Goal: Task Accomplishment & Management: Manage account settings

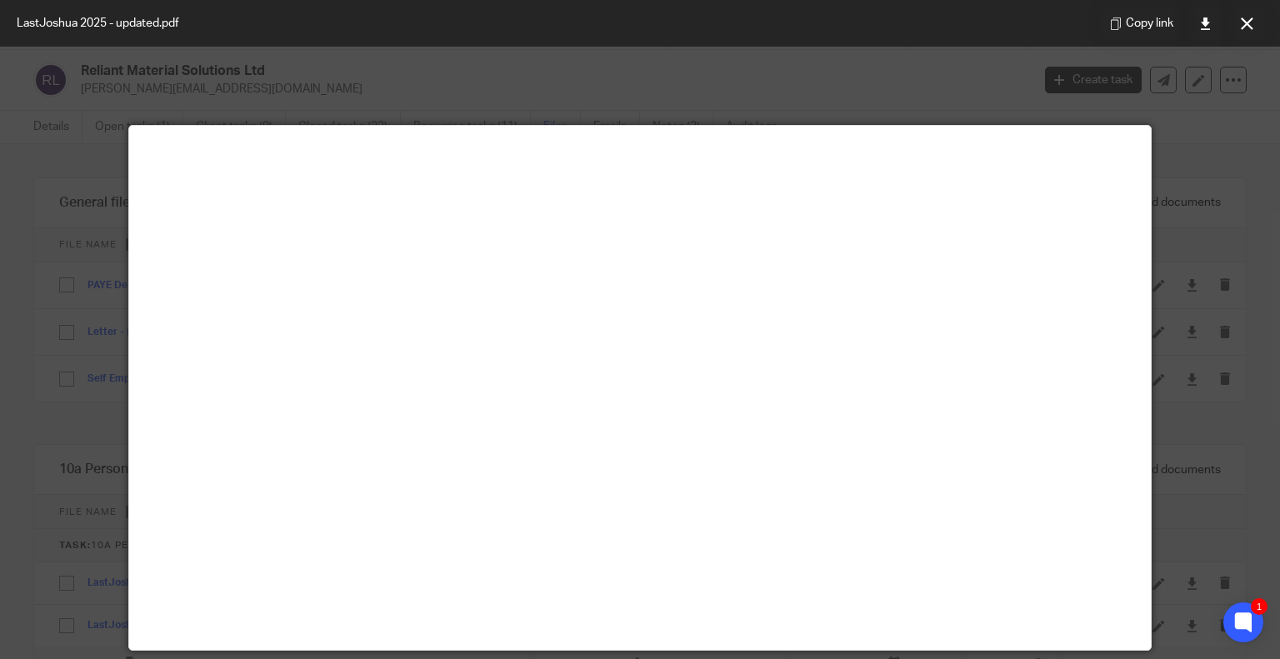
scroll to position [88, 0]
click at [1224, 32] on div "Copy link" at bounding box center [1183, 23] width 194 height 47
click at [1245, 20] on icon at bounding box center [1247, 24] width 13 height 13
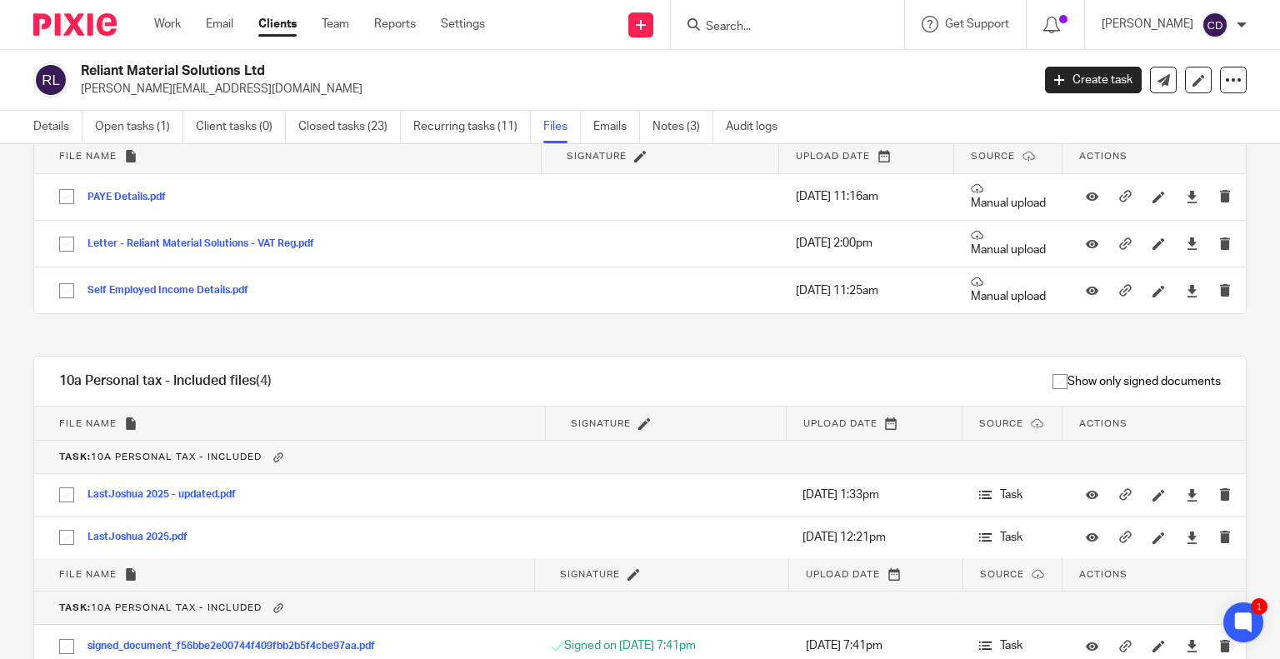
click at [830, 20] on input "Search" at bounding box center [779, 27] width 150 height 15
type input "1111"
click at [818, 98] on div "1111 MUSIC UK LIMITED Lauren Cumberpatch < 1111 musicuk@gmail.com >" at bounding box center [854, 71] width 332 height 65
click at [819, 69] on link at bounding box center [853, 72] width 305 height 38
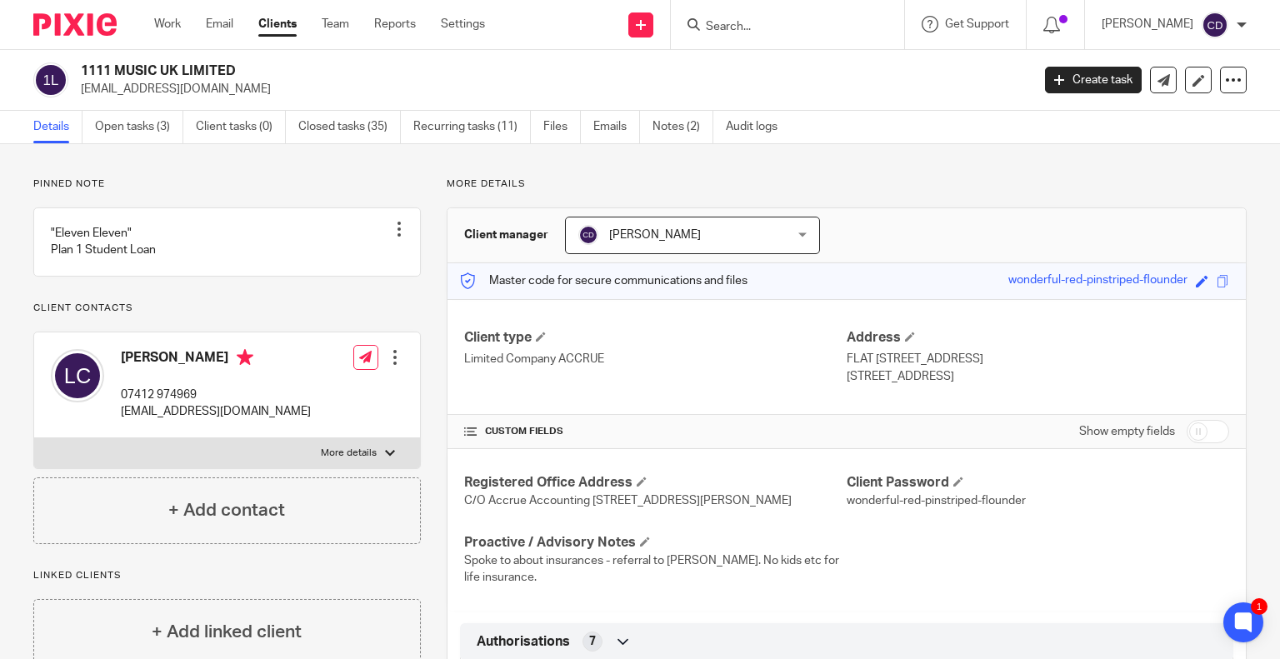
click at [190, 121] on ul "Details Open tasks (3) Client tasks (0) Closed tasks (35) Recurring tasks (11) …" at bounding box center [417, 127] width 769 height 33
click at [163, 123] on link "Open tasks (3)" at bounding box center [139, 127] width 88 height 33
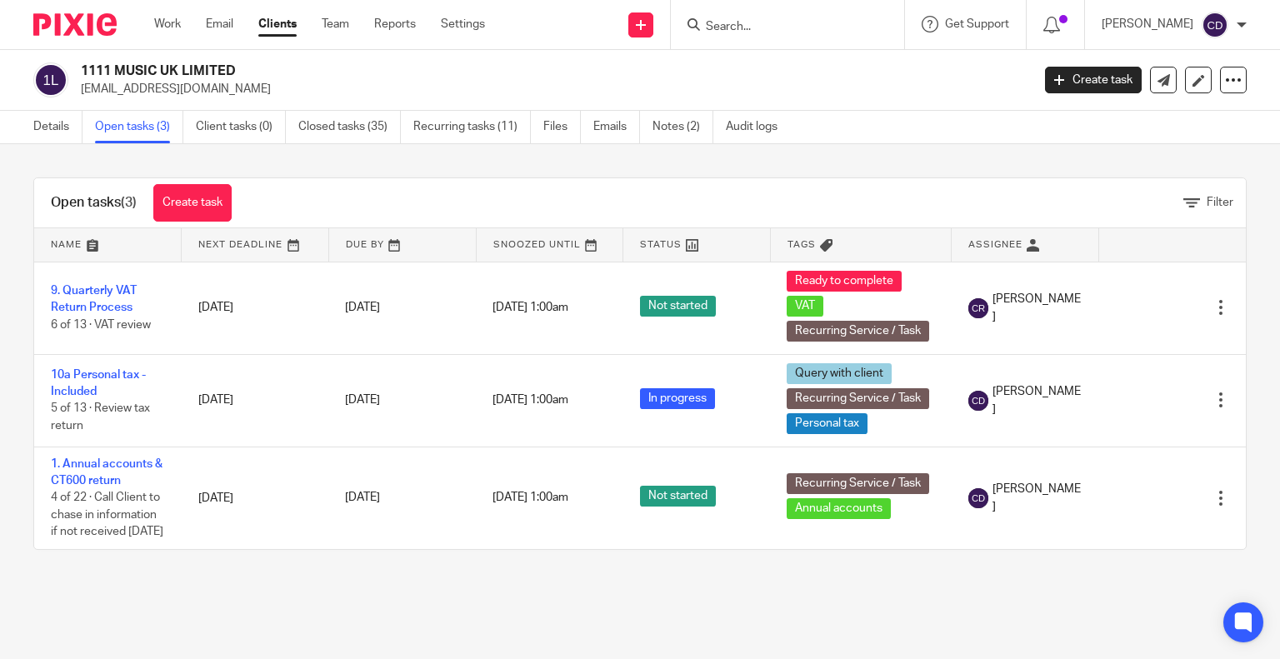
click at [113, 455] on td "1. Annual accounts & CT600 return 4 of 22 · Call Client to chase in information…" at bounding box center [108, 498] width 148 height 103
click at [114, 454] on td "1. Annual accounts & CT600 return 4 of 22 · Call Client to chase in information…" at bounding box center [108, 498] width 148 height 103
click at [130, 464] on link "1. Annual accounts & CT600 return" at bounding box center [107, 472] width 112 height 28
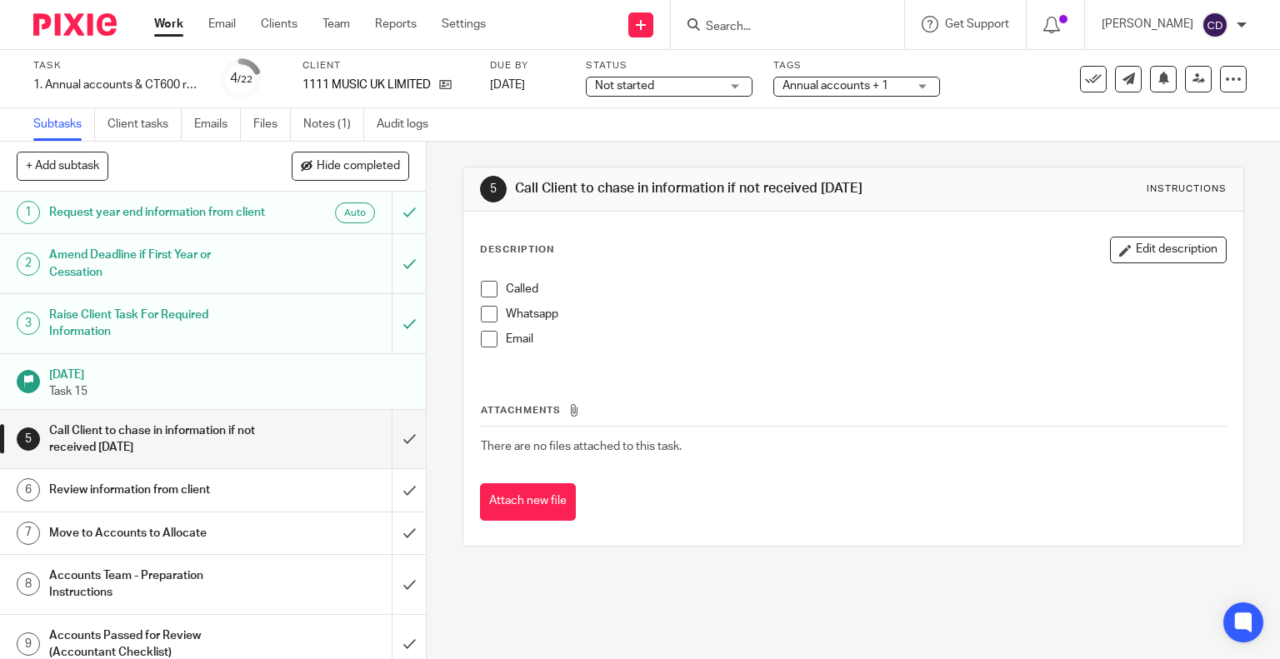
click at [251, 128] on ul "Subtasks Client tasks Emails Files Notes (1) Audit logs" at bounding box center [243, 124] width 420 height 33
click at [270, 128] on link "Files" at bounding box center [272, 124] width 38 height 33
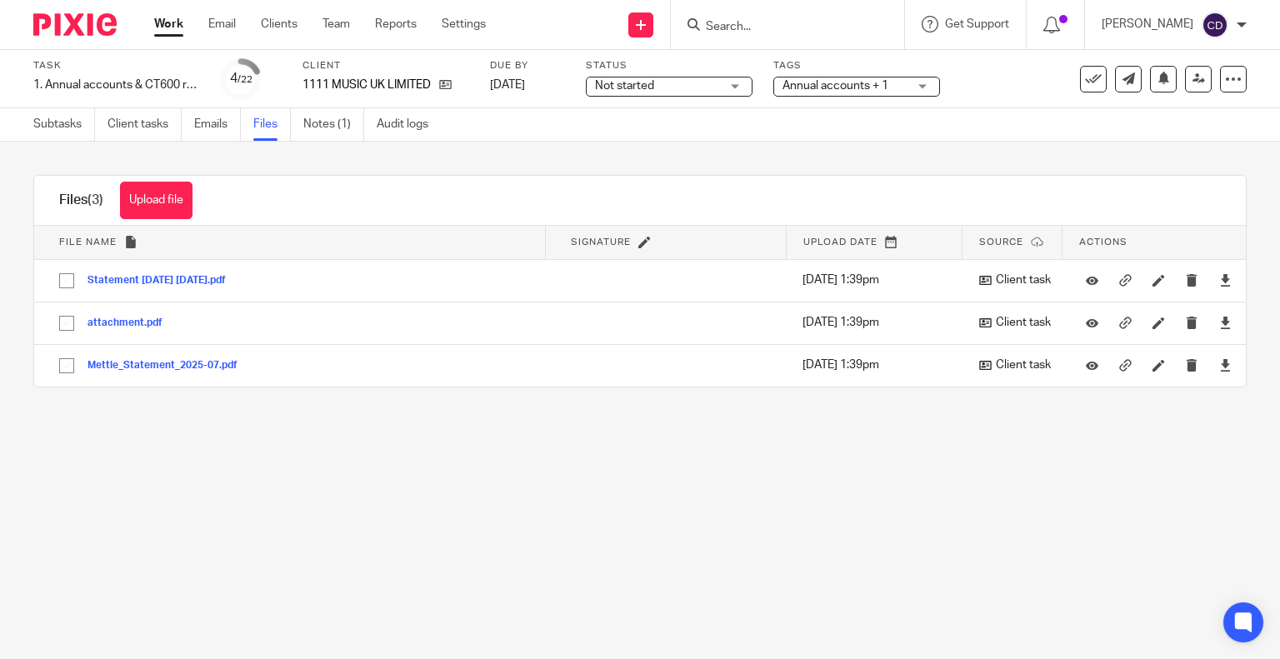
click at [158, 368] on button "Mettle_Statement_2025-07.pdf" at bounding box center [169, 366] width 163 height 12
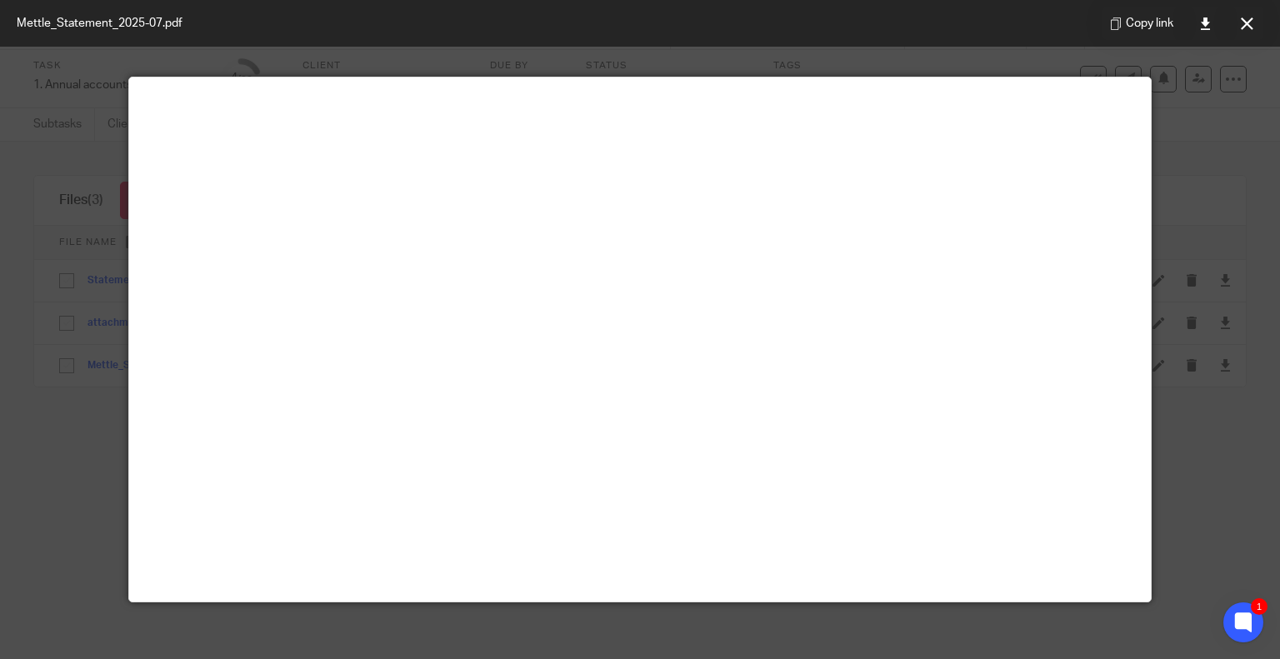
scroll to position [117, 0]
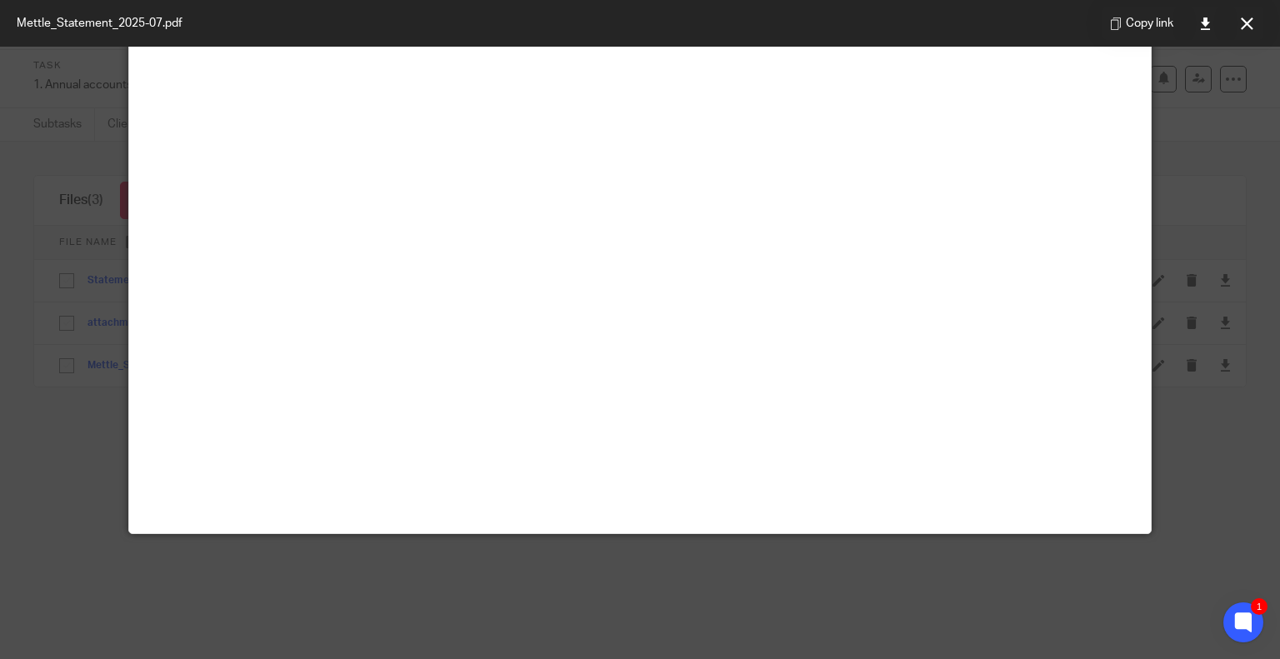
click at [1235, 18] on button at bounding box center [1246, 23] width 33 height 33
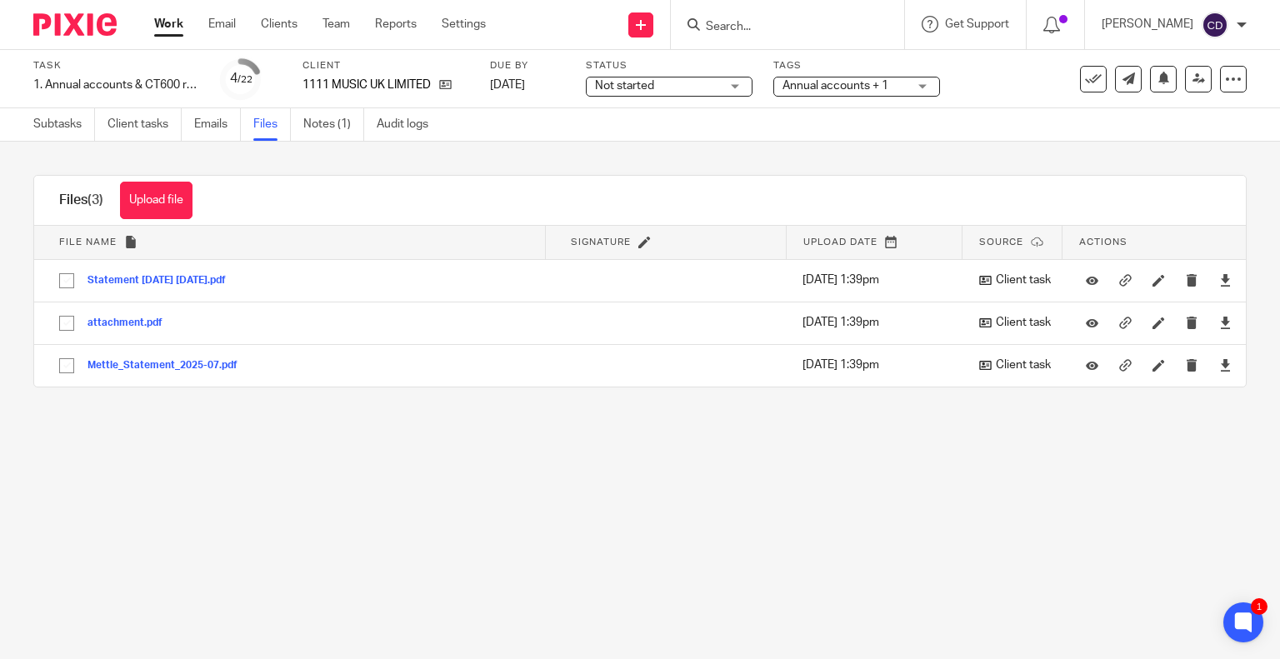
click at [838, 25] on input "Search" at bounding box center [779, 27] width 150 height 15
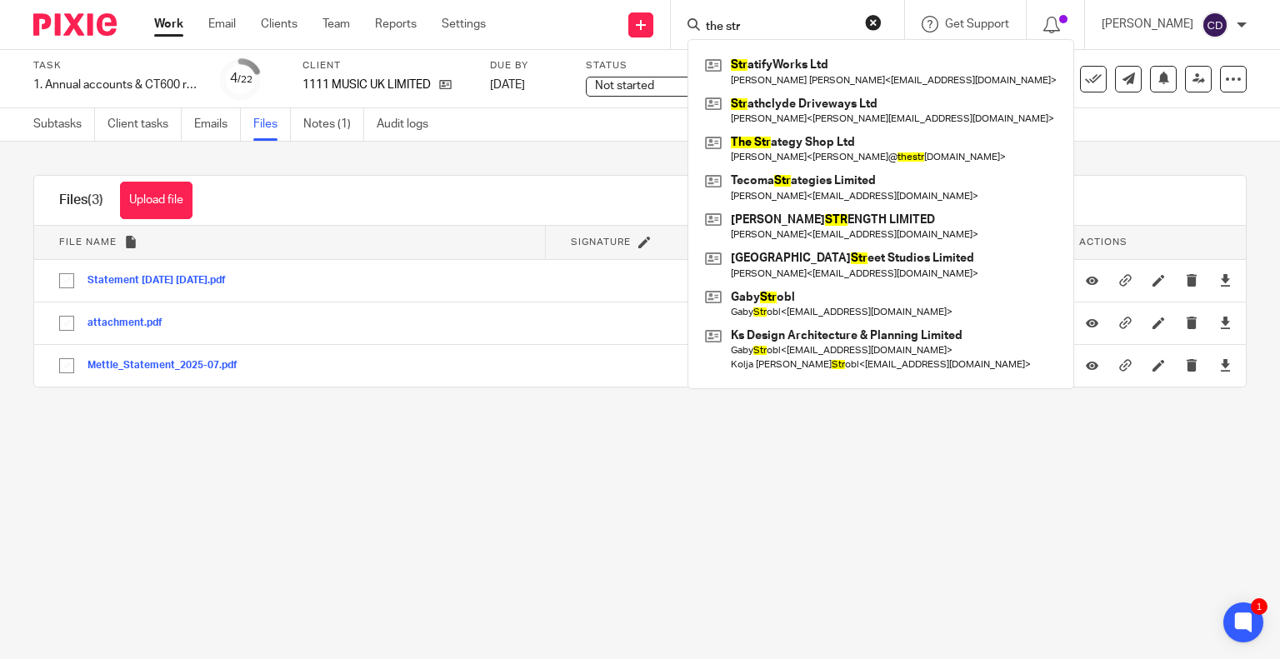
type input "the str"
click at [834, 153] on link at bounding box center [881, 149] width 360 height 38
click at [857, 163] on link at bounding box center [881, 149] width 360 height 38
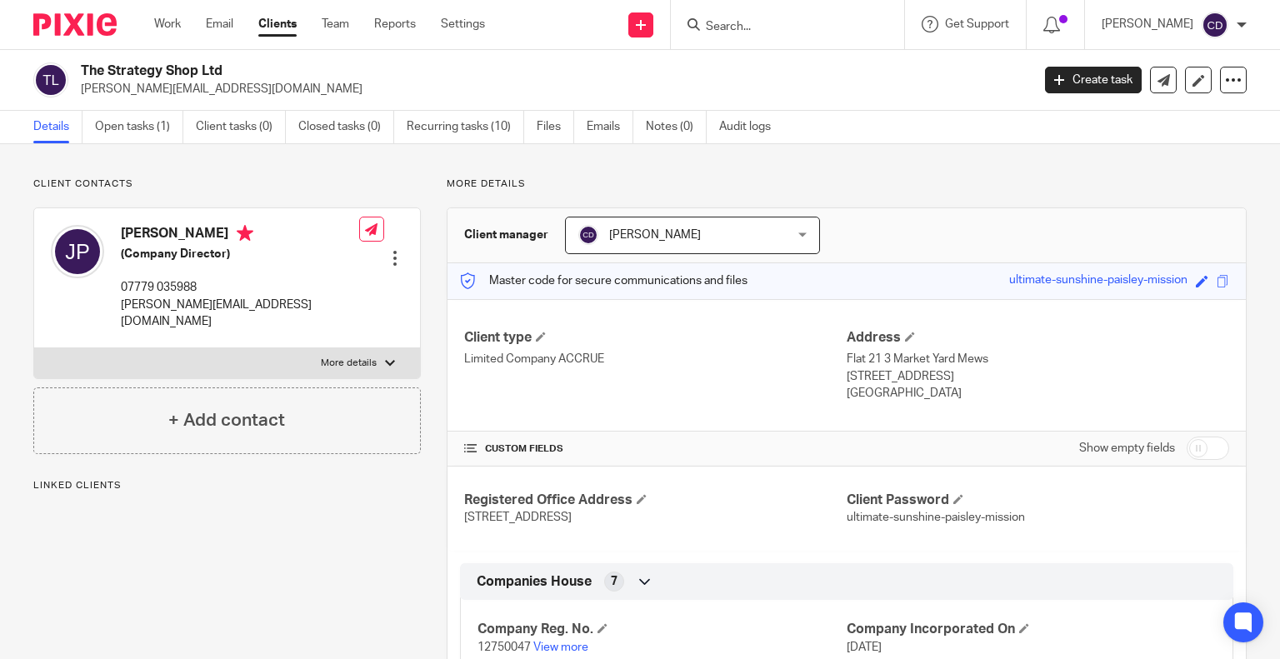
click at [123, 123] on link "Open tasks (1)" at bounding box center [139, 127] width 88 height 33
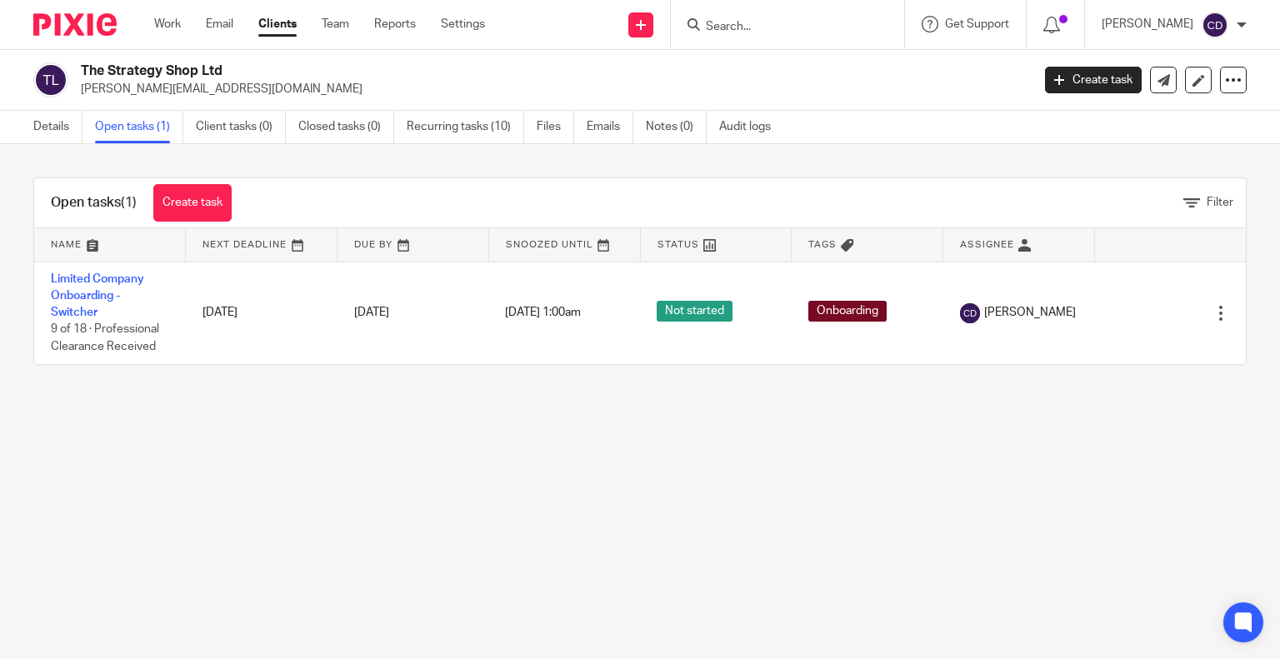
click at [113, 283] on link "Limited Company Onboarding - Switcher" at bounding box center [97, 296] width 93 height 46
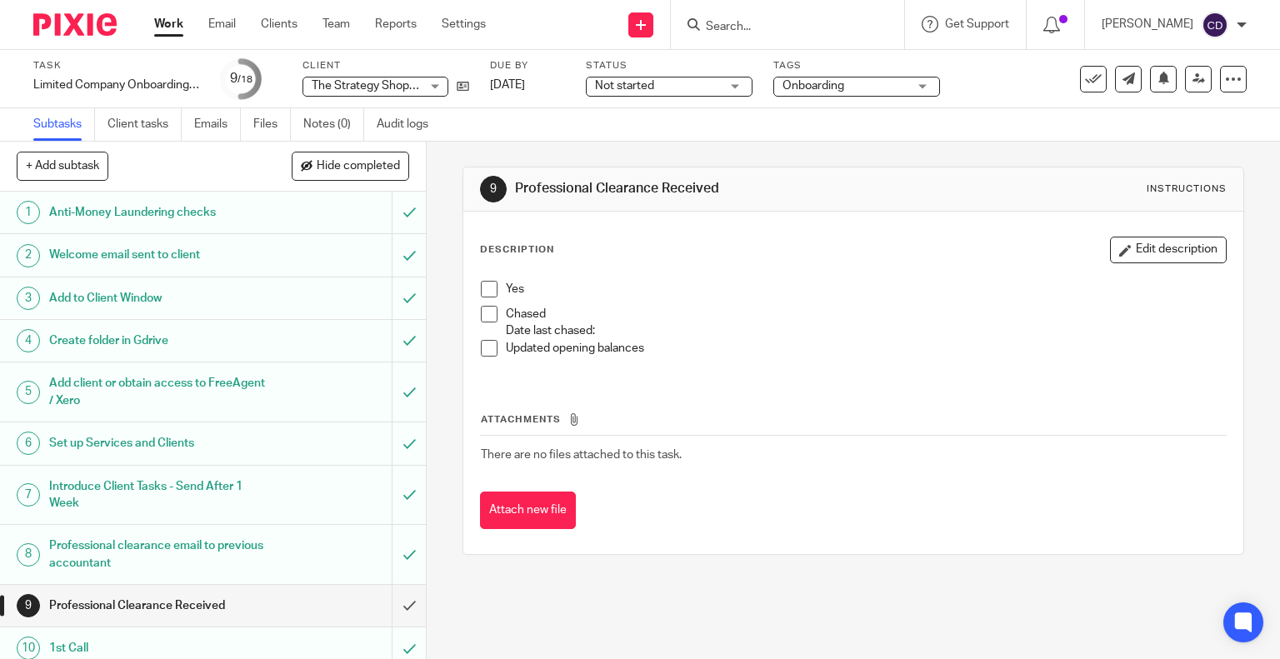
click at [218, 118] on link "Emails" at bounding box center [217, 124] width 47 height 33
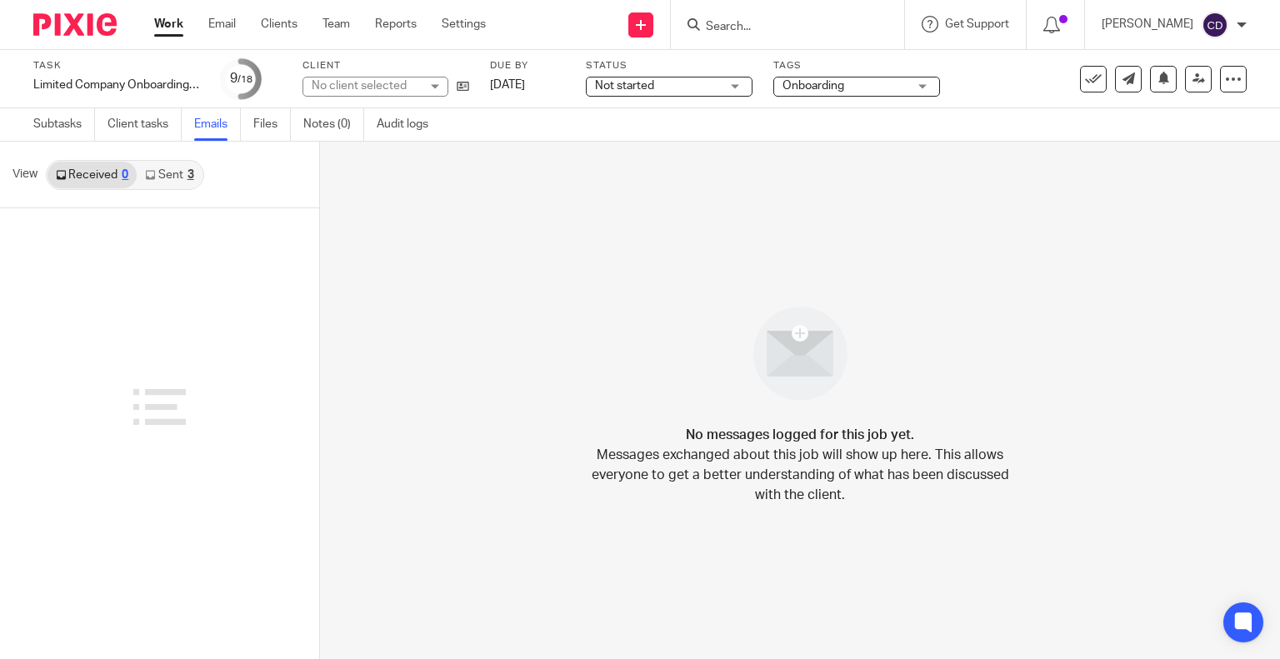
click at [194, 174] on link "Sent 3" at bounding box center [169, 175] width 65 height 27
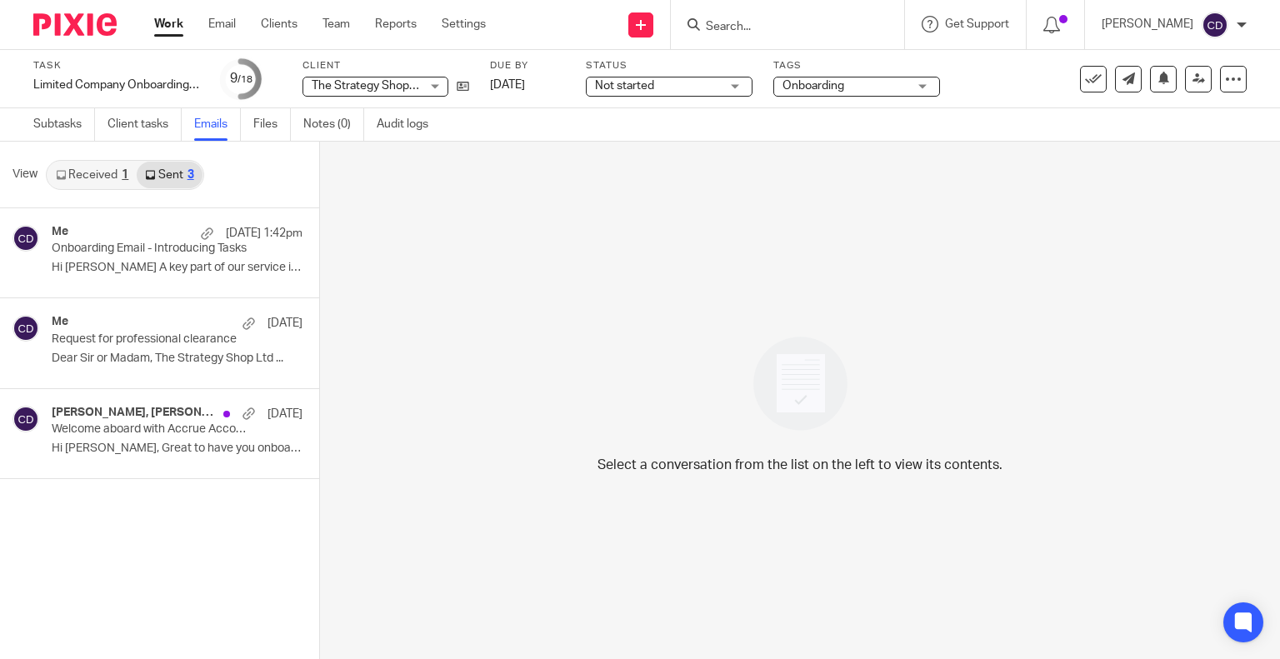
click at [153, 357] on p "Dear Sir or Madam, The Strategy Shop Ltd ..." at bounding box center [177, 359] width 251 height 14
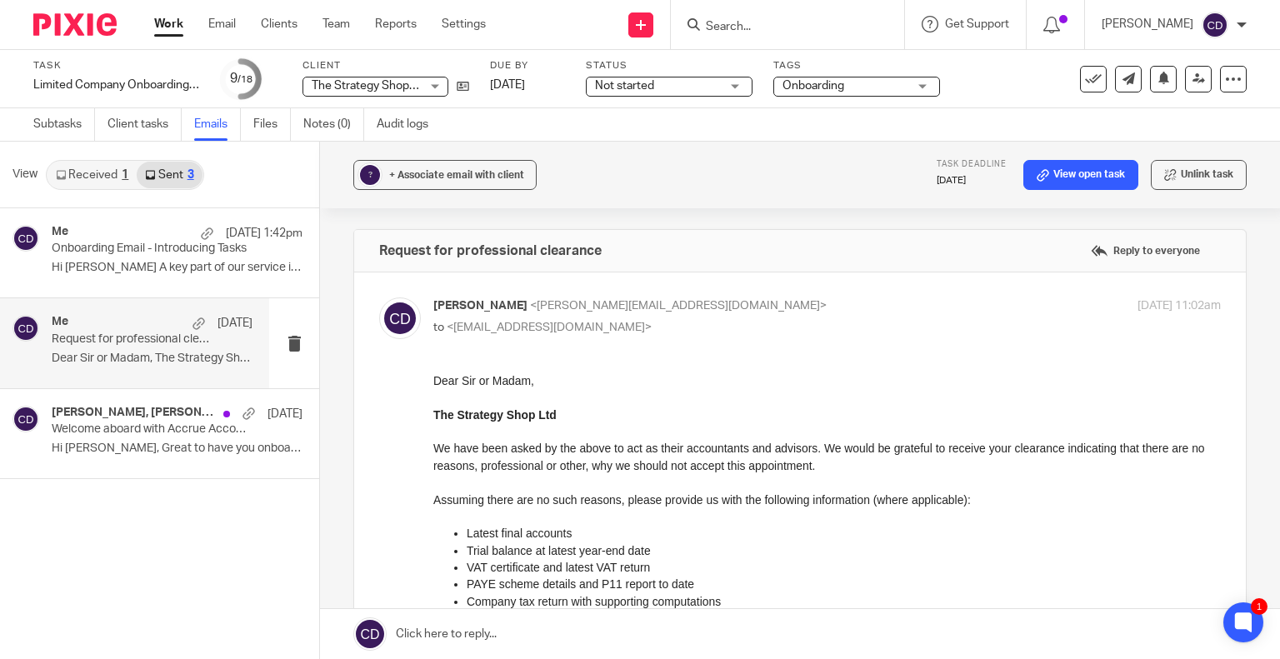
scroll to position [500, 0]
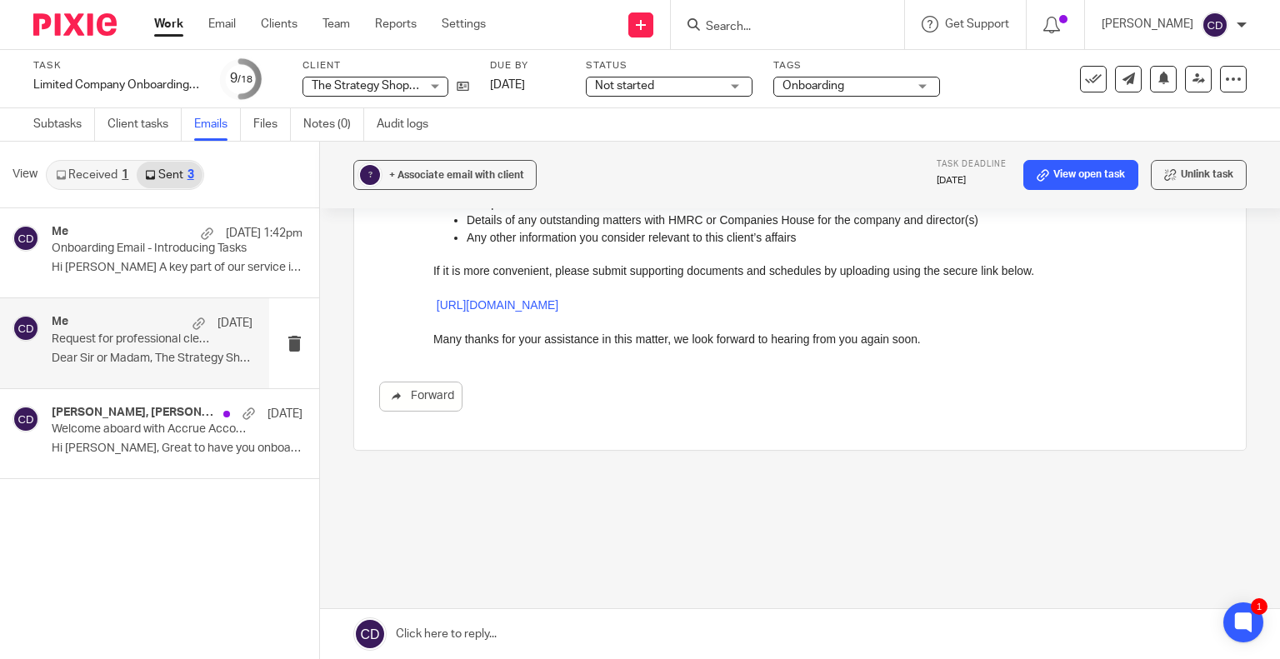
click at [483, 636] on link at bounding box center [800, 634] width 960 height 50
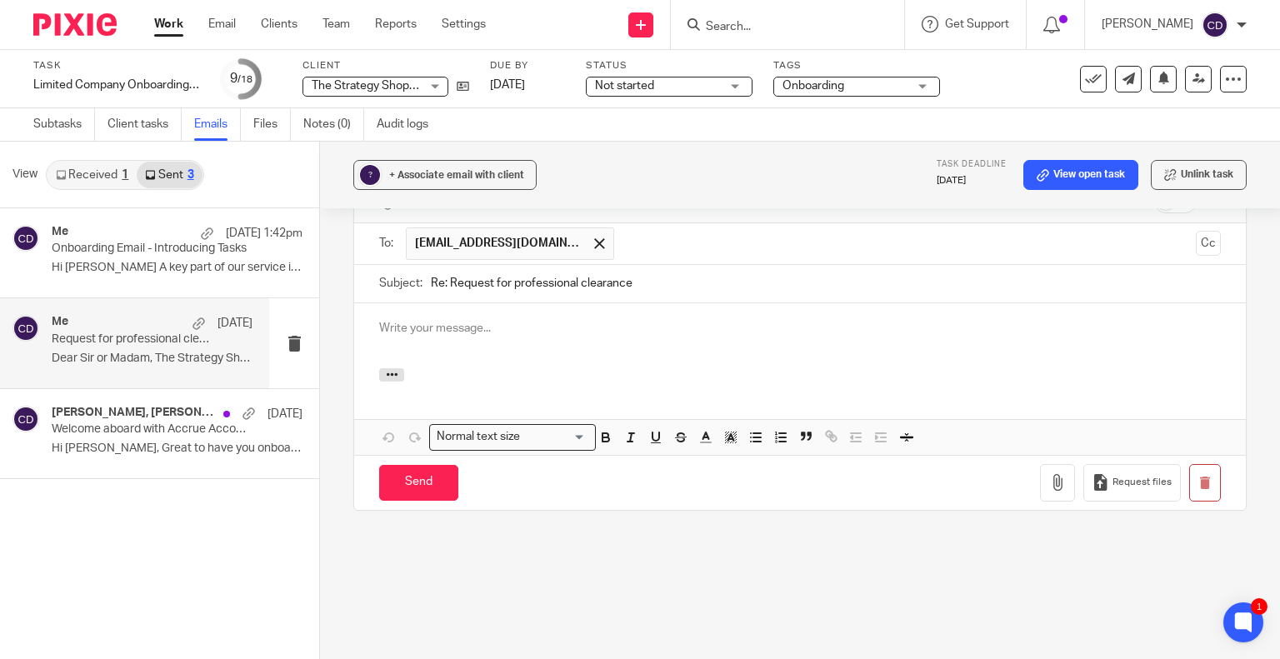
scroll to position [0, 0]
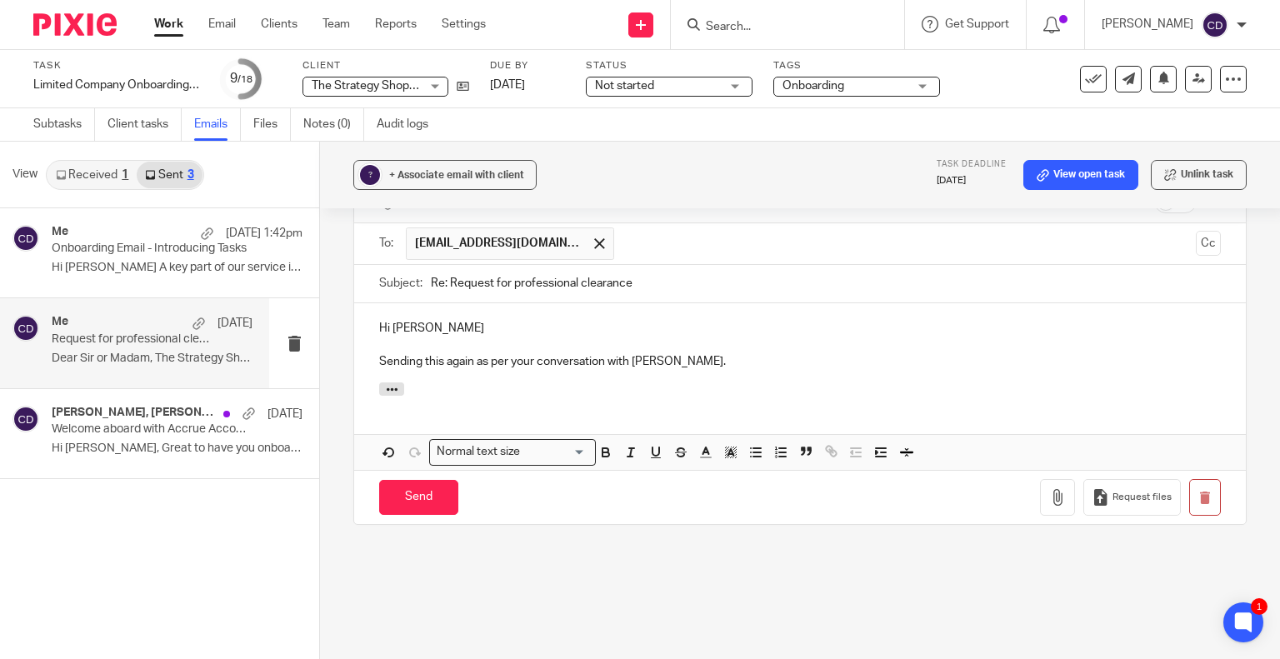
click at [388, 490] on input "Send" at bounding box center [418, 498] width 79 height 36
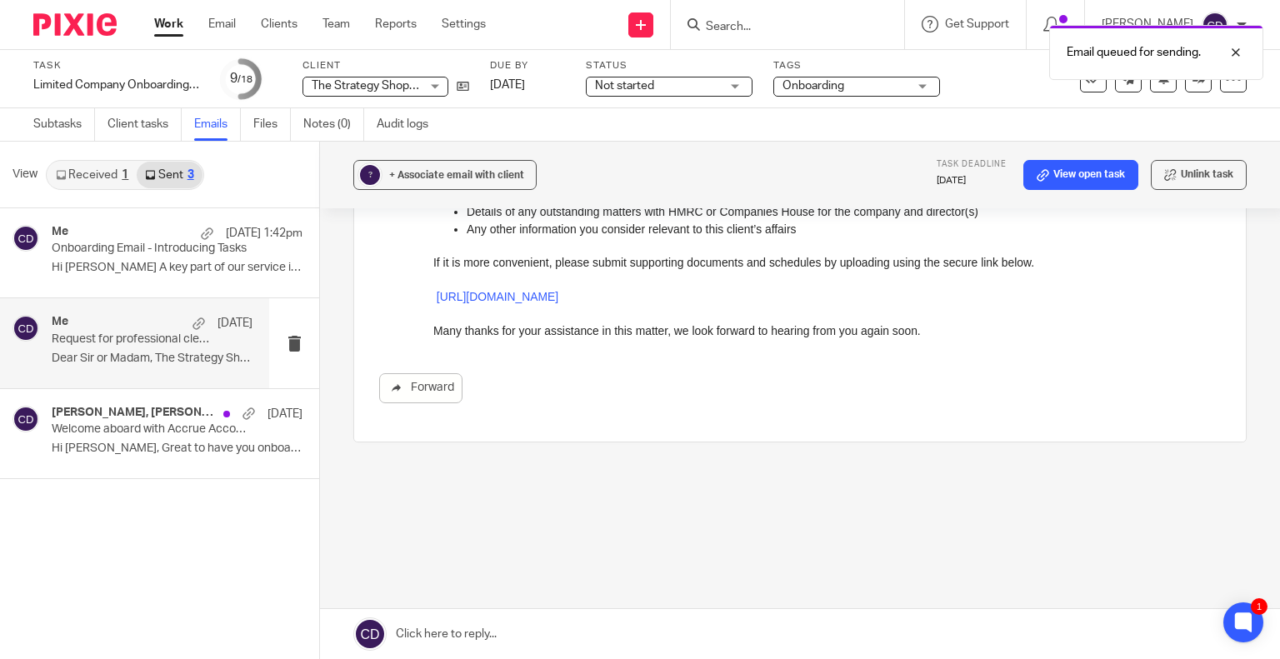
scroll to position [507, 0]
click at [755, 26] on input "Search" at bounding box center [779, 27] width 150 height 15
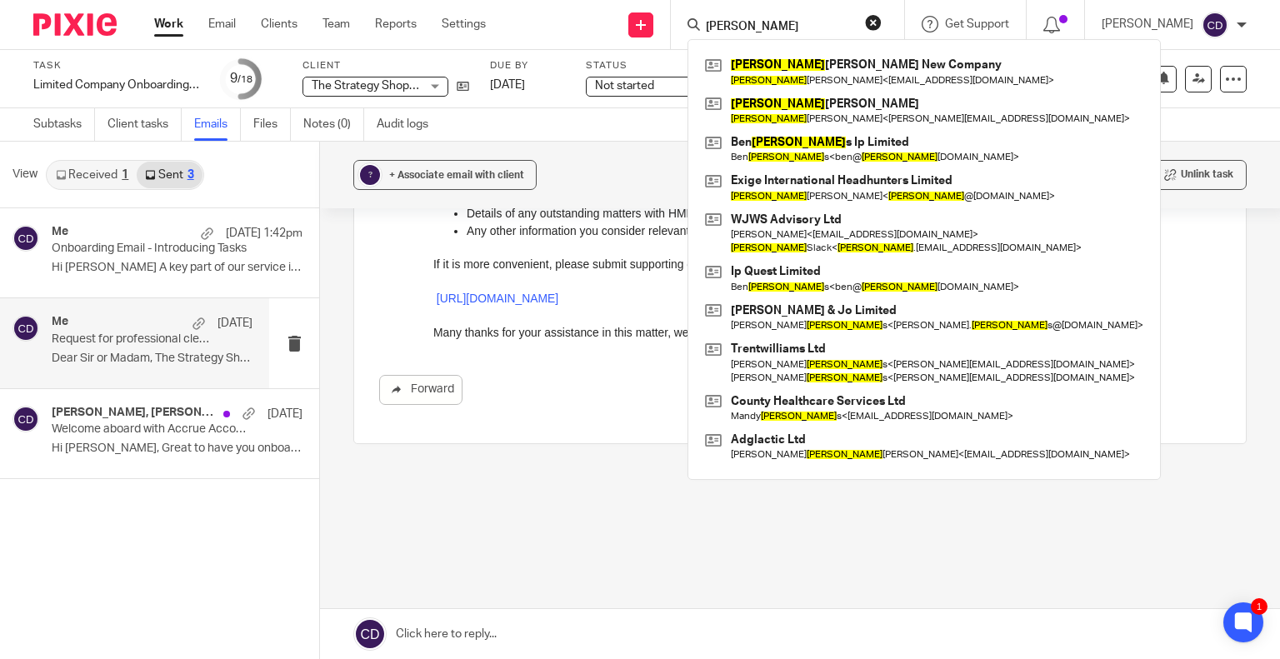
type input "willim"
click at [830, 199] on link at bounding box center [924, 187] width 447 height 38
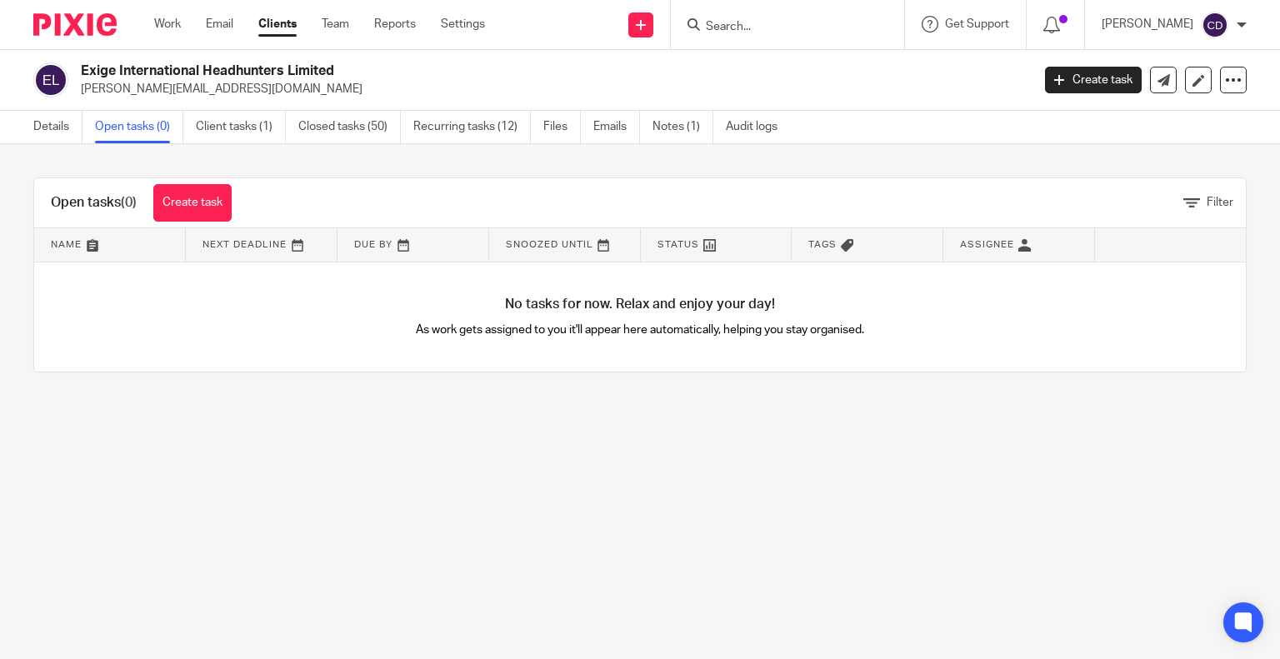
click at [243, 143] on link "Client tasks (1)" at bounding box center [241, 127] width 90 height 33
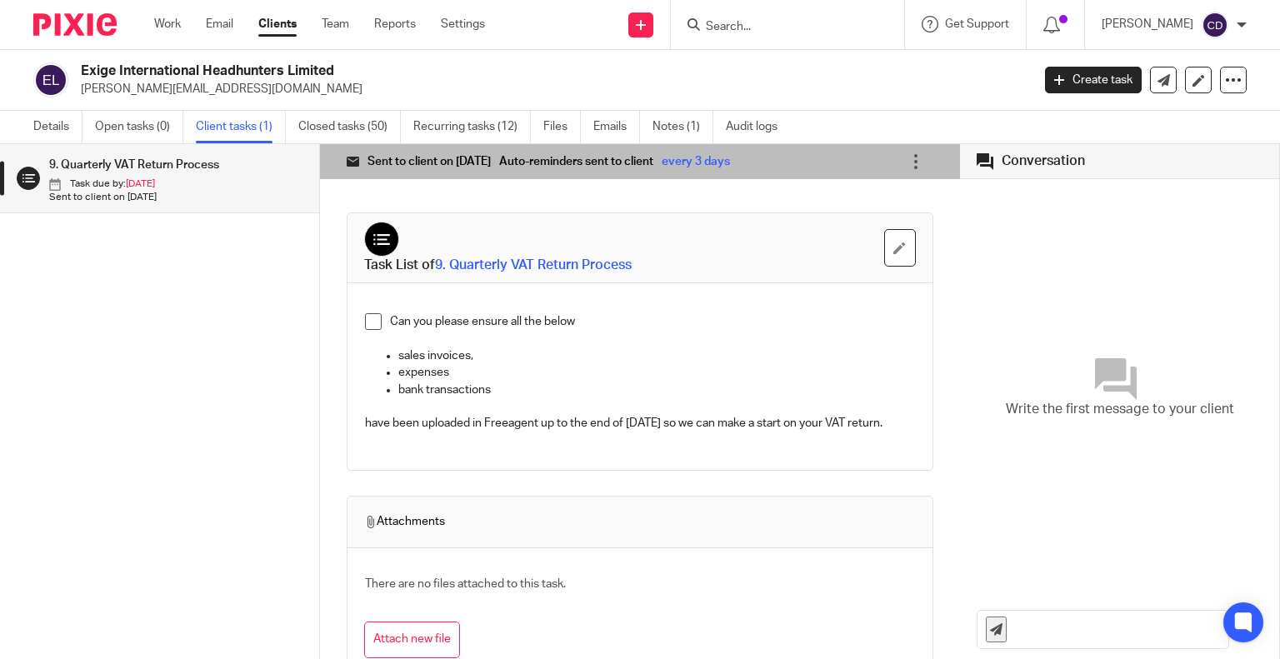
click at [908, 160] on icon at bounding box center [916, 161] width 17 height 17
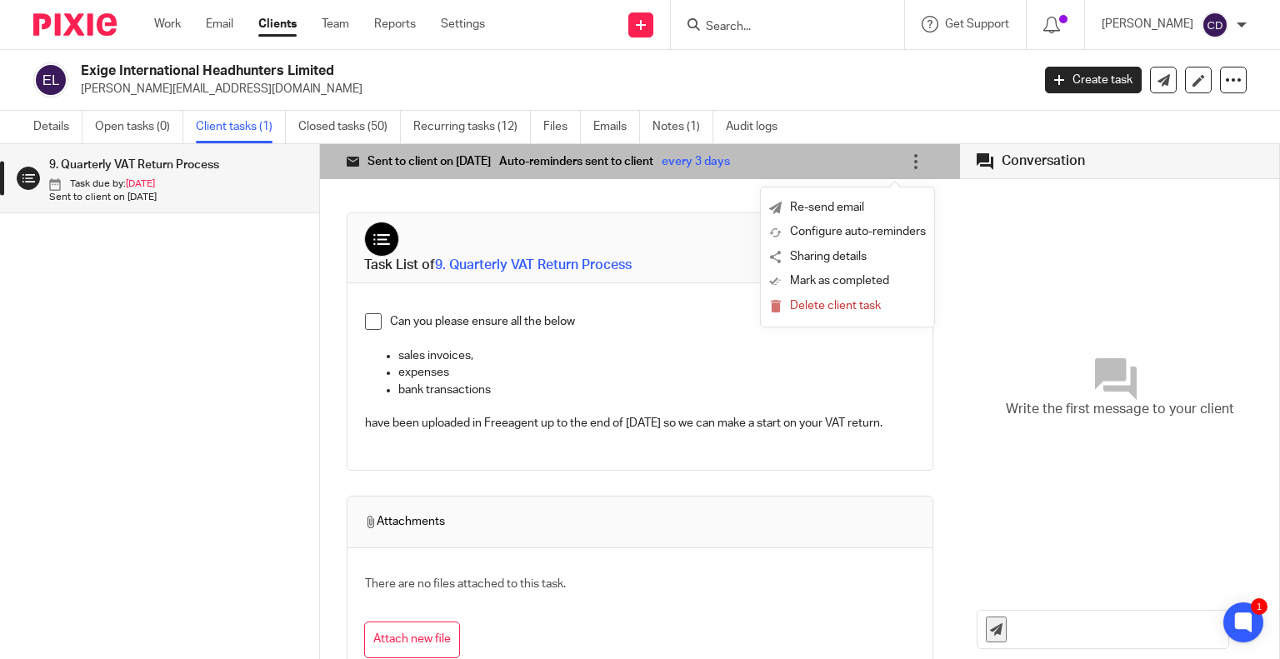
click at [842, 308] on span "Delete client task" at bounding box center [835, 306] width 91 height 16
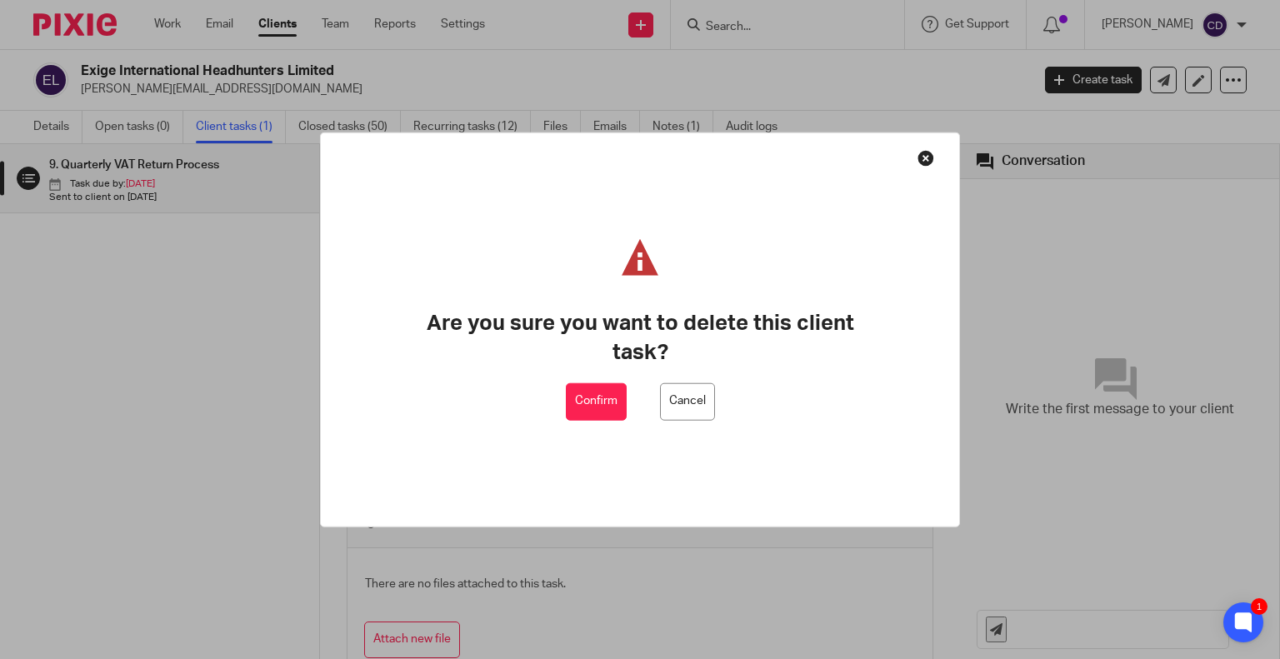
click at [569, 408] on button "Confirm" at bounding box center [596, 402] width 61 height 38
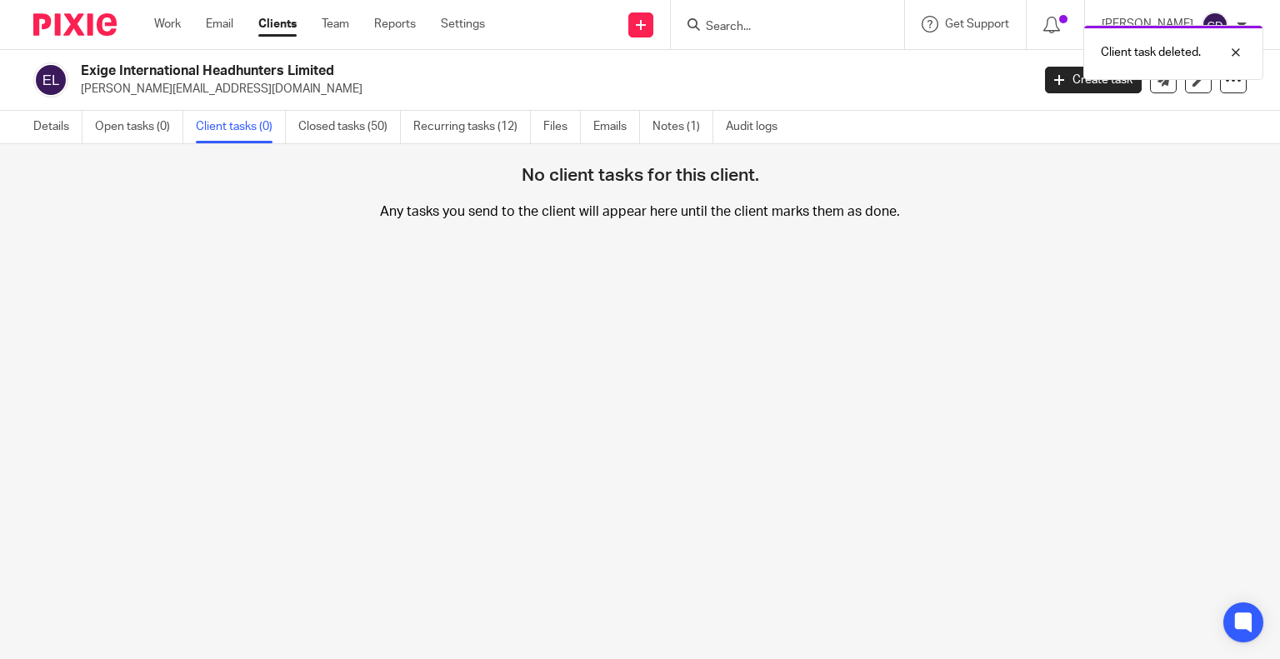
click at [63, 116] on link "Details" at bounding box center [57, 127] width 49 height 33
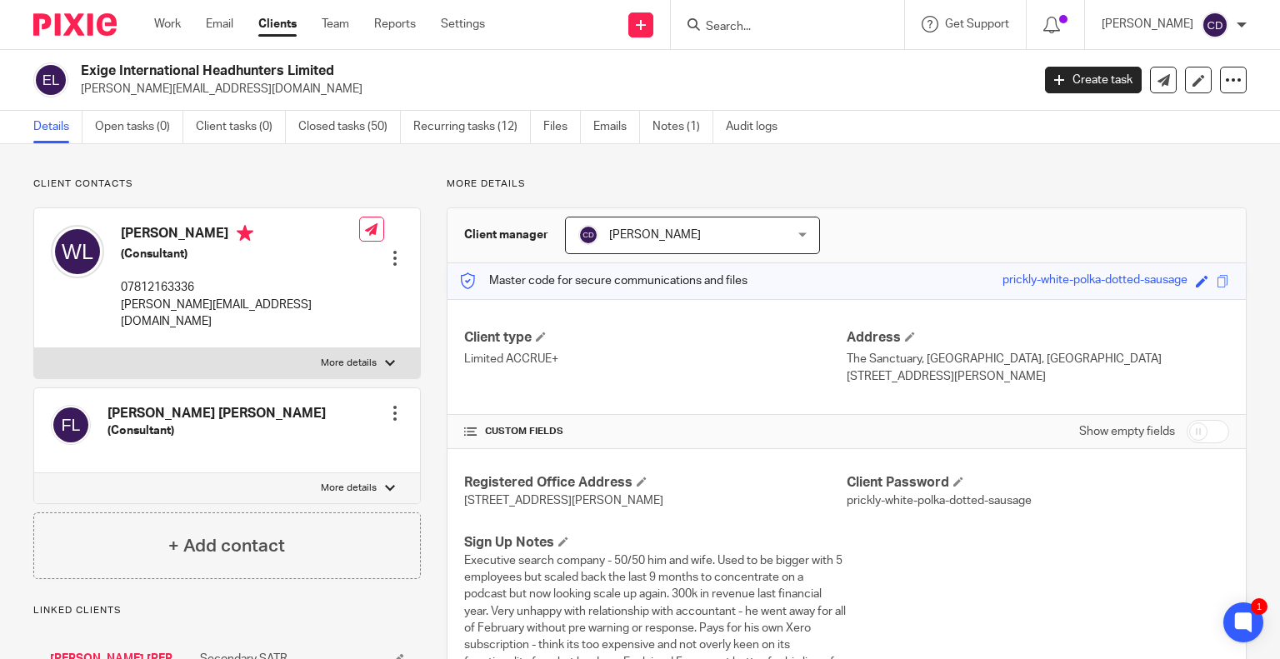
click at [177, 9] on div "Work Email Clients Team Reports Settings Work Email Clients Team Reports Settin…" at bounding box center [324, 24] width 373 height 49
click at [170, 23] on link "Work" at bounding box center [167, 24] width 27 height 17
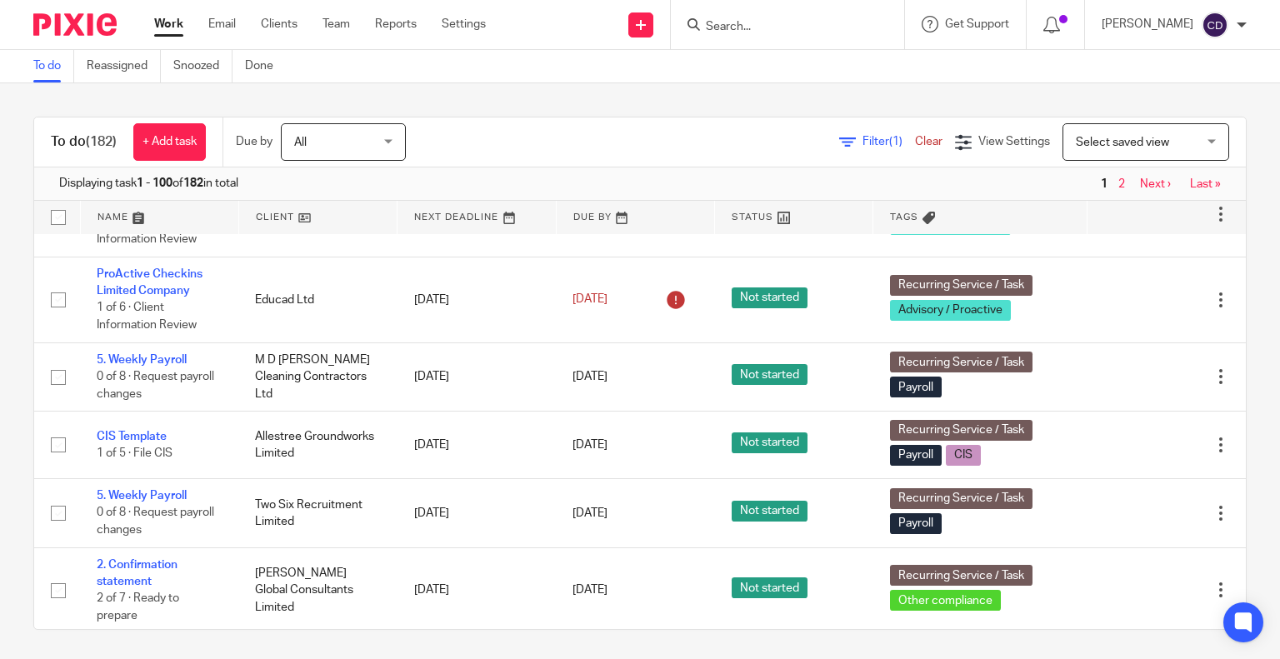
scroll to position [1167, 0]
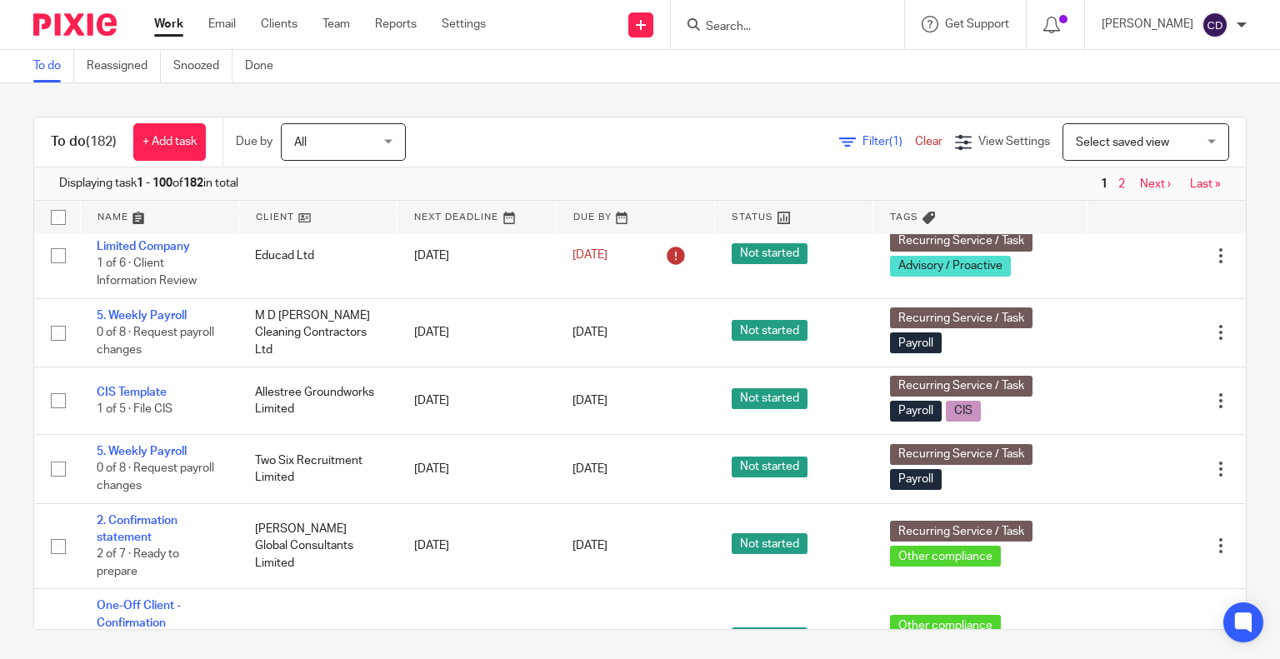
click at [1139, 137] on span "Select saved view" at bounding box center [1122, 143] width 93 height 12
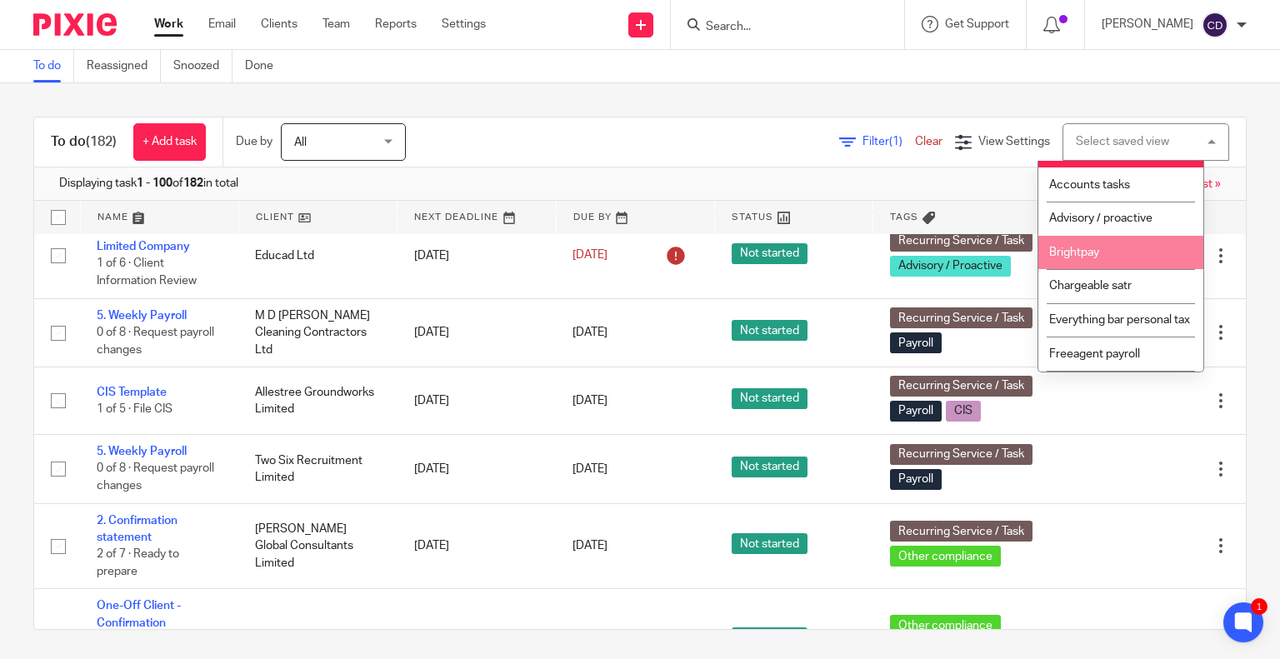
scroll to position [0, 0]
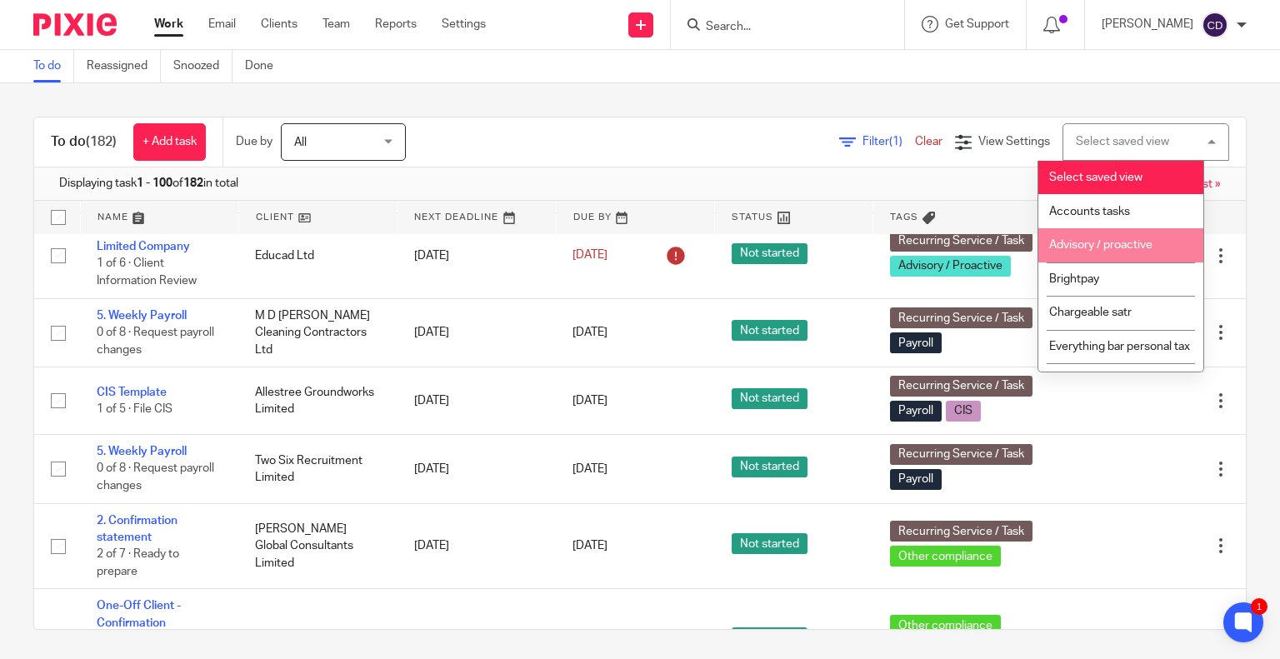
click at [1117, 219] on li "Accounts tasks" at bounding box center [1121, 211] width 165 height 34
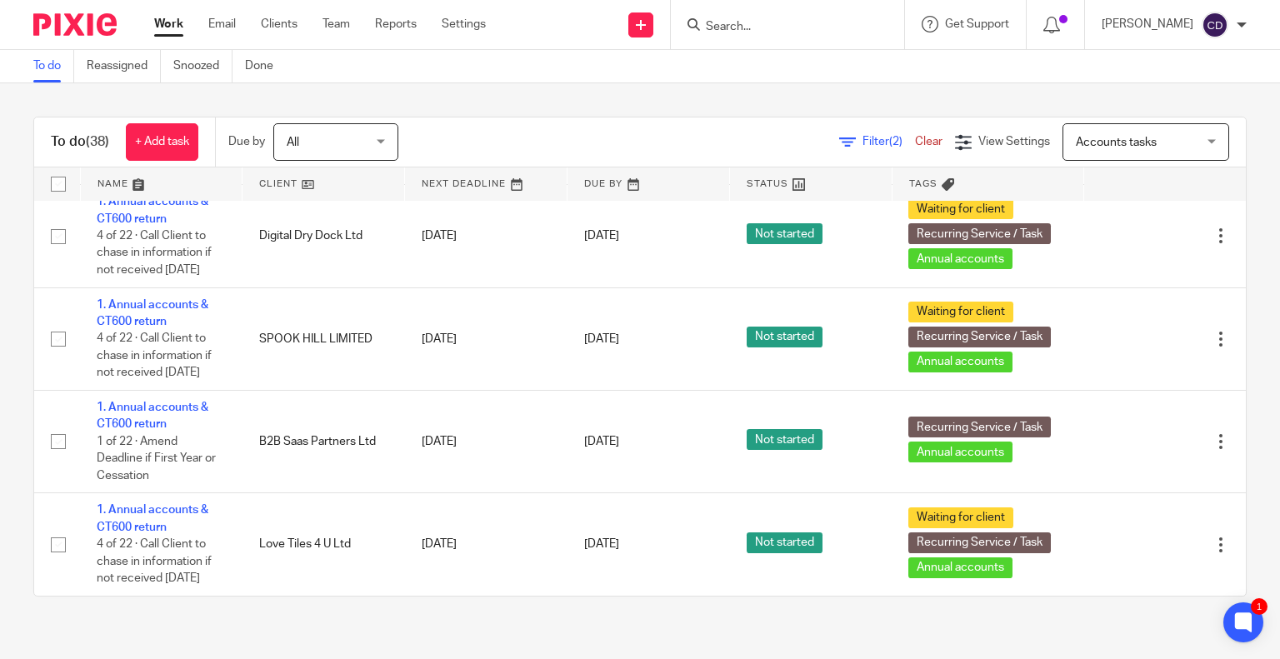
scroll to position [3839, 0]
